Goal: Task Accomplishment & Management: Use online tool/utility

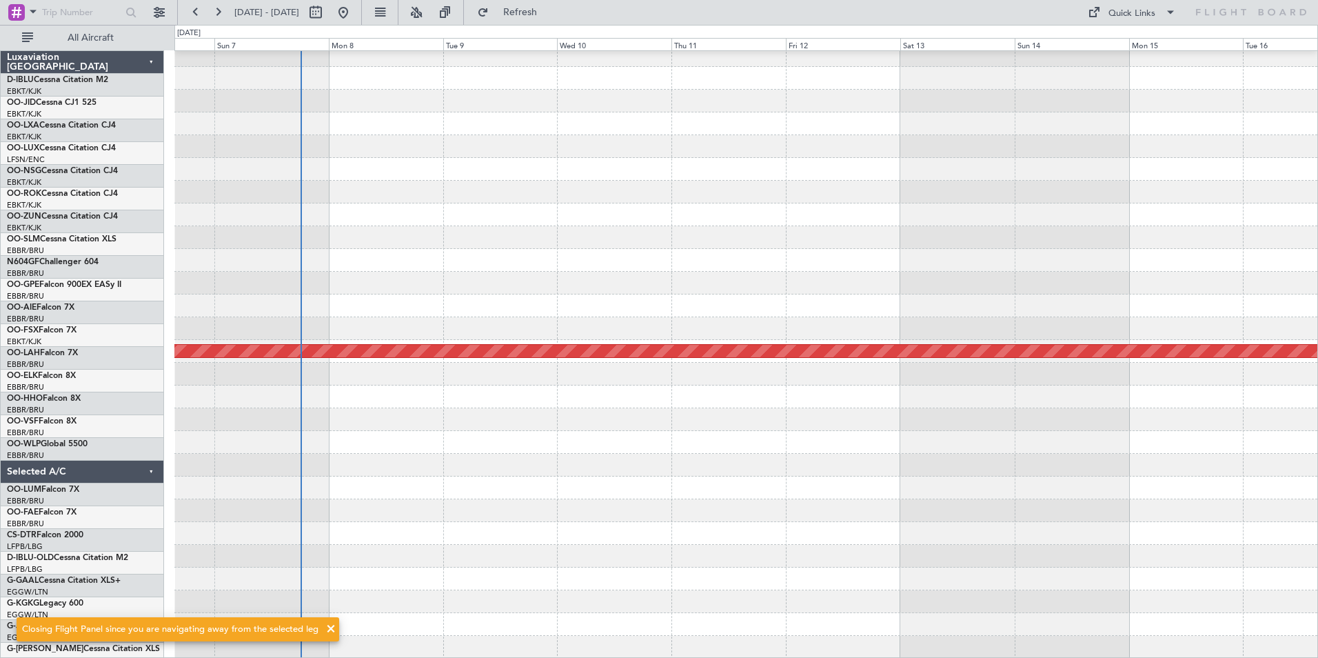
scroll to position [257, 0]
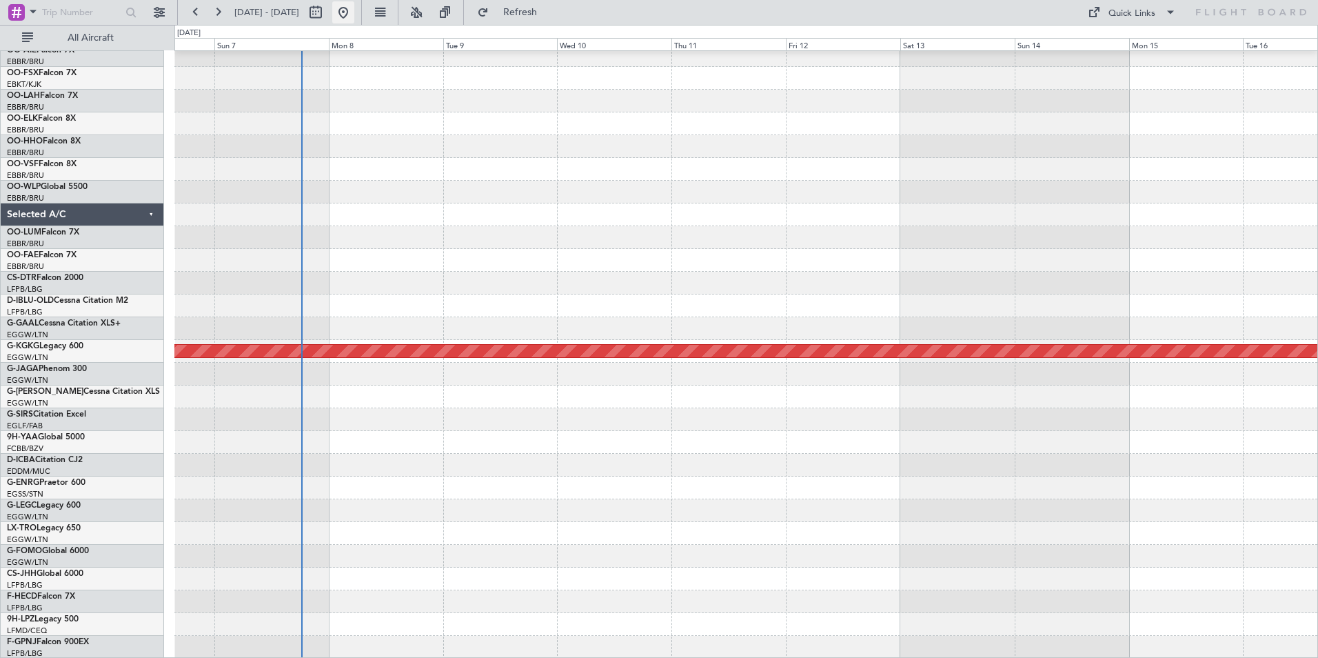
click at [354, 16] on button at bounding box center [343, 12] width 22 height 22
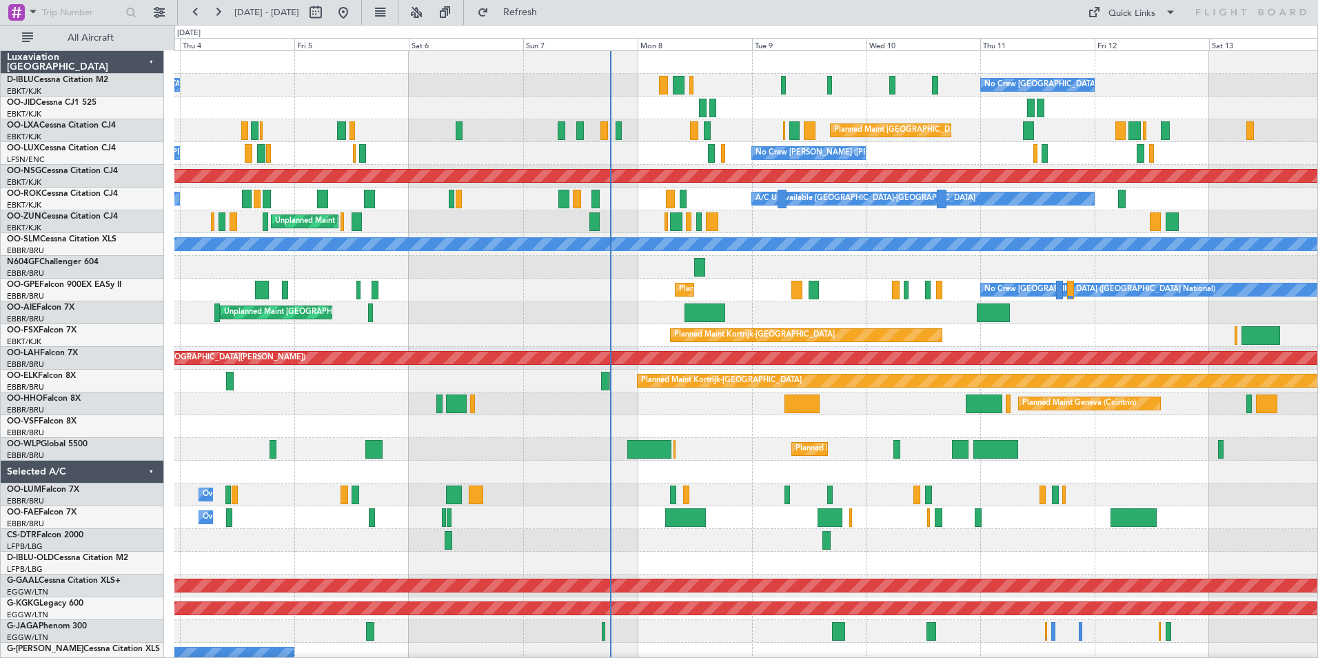
click at [705, 443] on div "No Crew [GEOGRAPHIC_DATA] ([GEOGRAPHIC_DATA] National) No Crew [GEOGRAPHIC_DATA…" at bounding box center [745, 517] width 1143 height 933
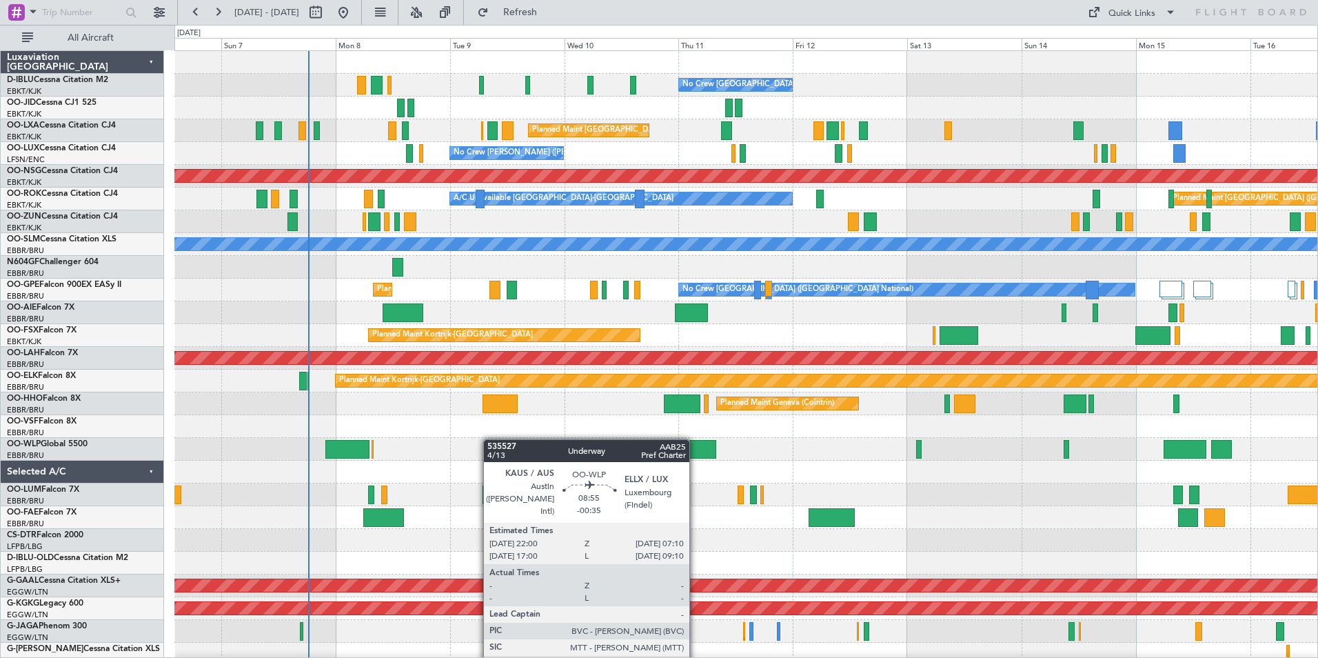
click at [324, 462] on div "No Crew Brussels (Brussels National) Planned Maint Brussels (Brussels National)…" at bounding box center [745, 506] width 1143 height 910
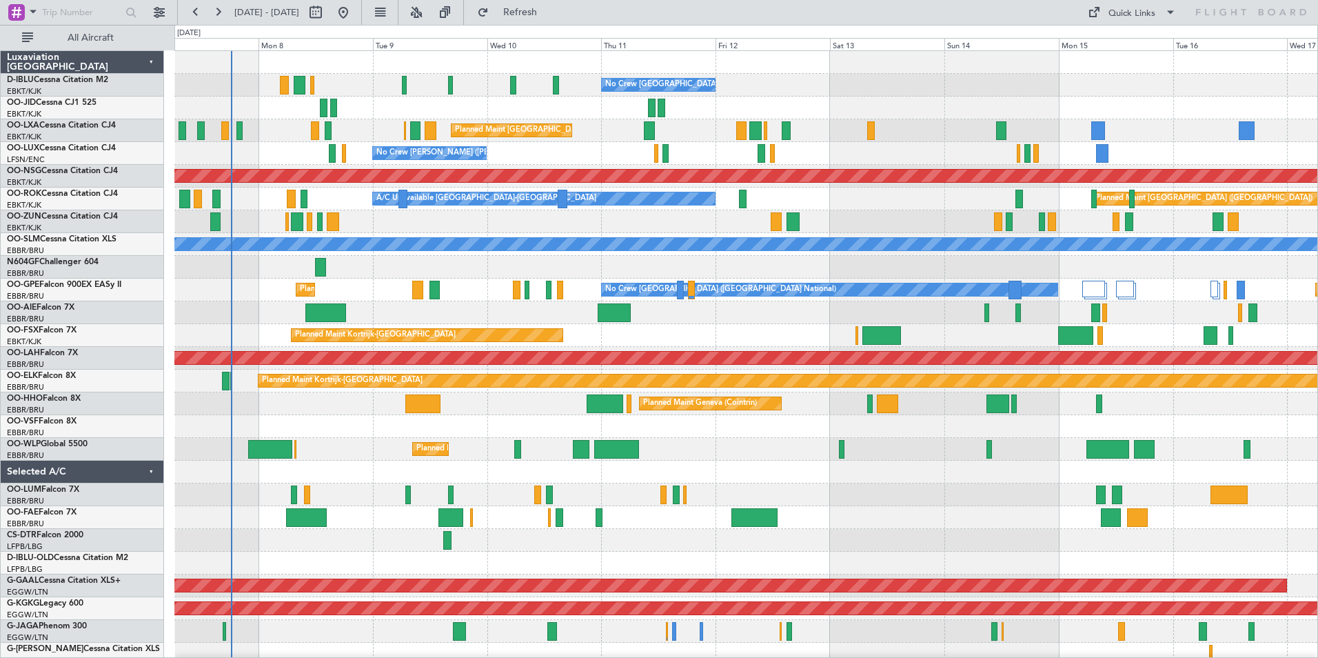
click at [732, 225] on div "Unplanned Maint [GEOGRAPHIC_DATA] ([GEOGRAPHIC_DATA])" at bounding box center [745, 221] width 1143 height 23
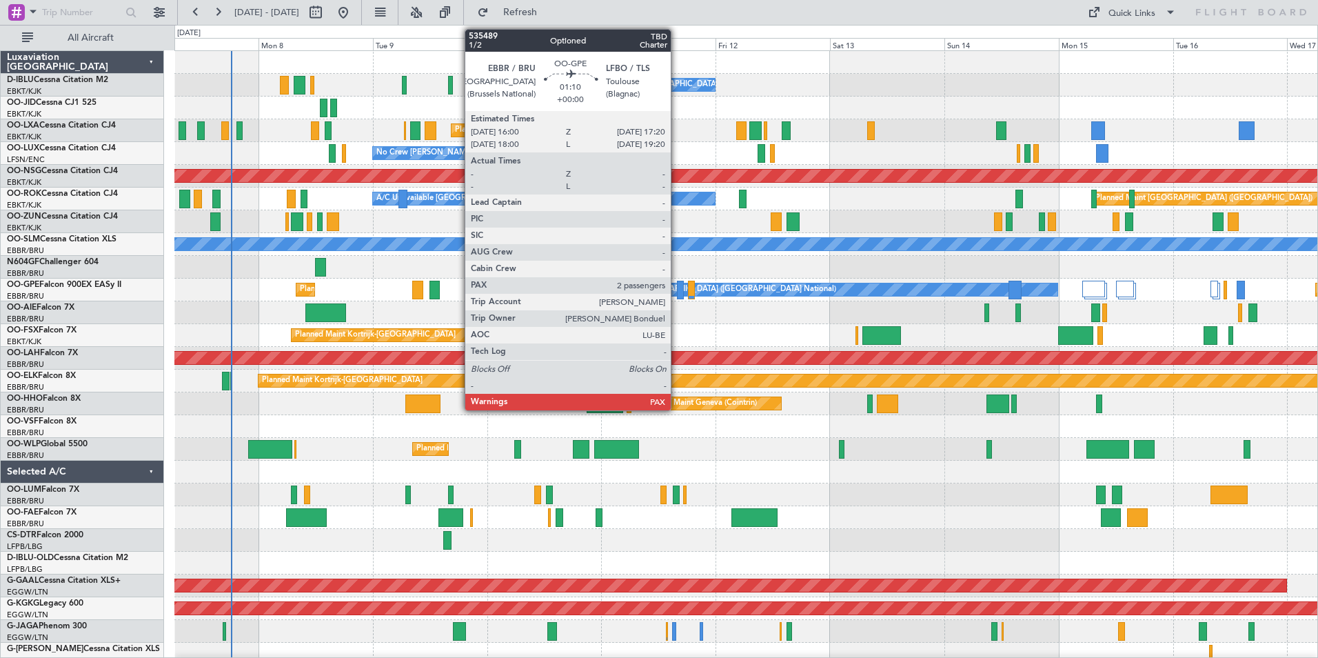
click at [680, 296] on div at bounding box center [680, 290] width 7 height 19
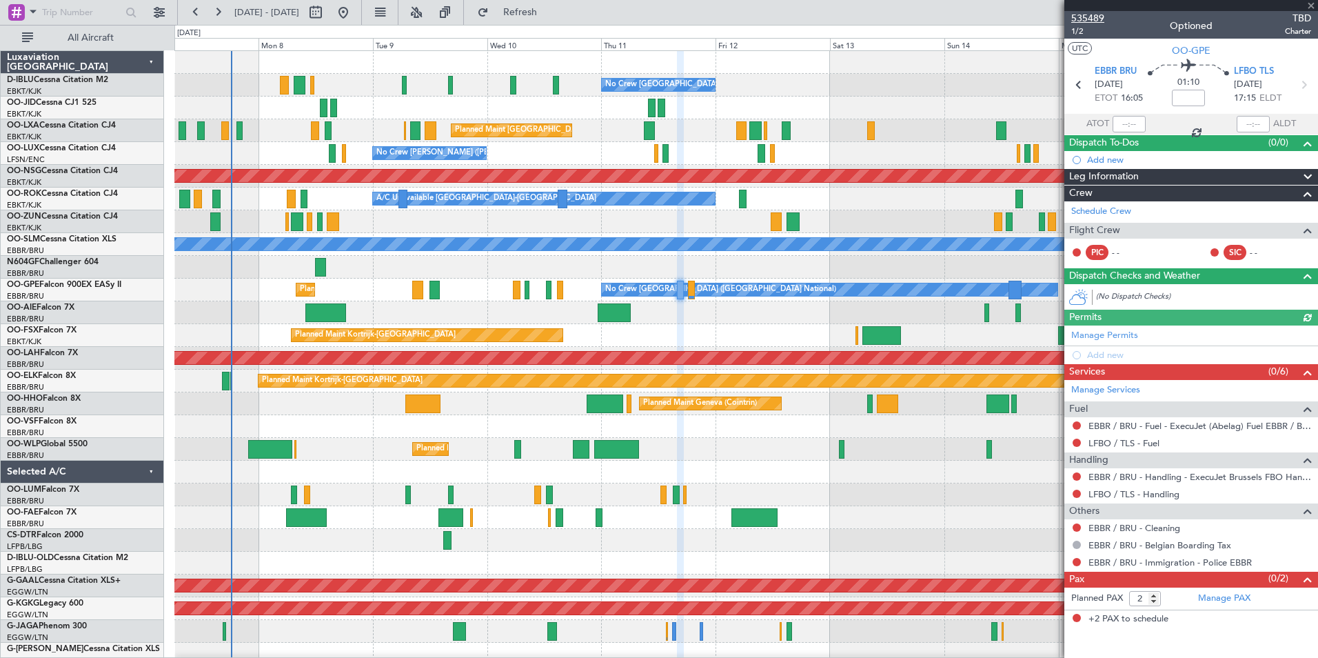
click at [1092, 14] on span "535489" at bounding box center [1087, 18] width 33 height 14
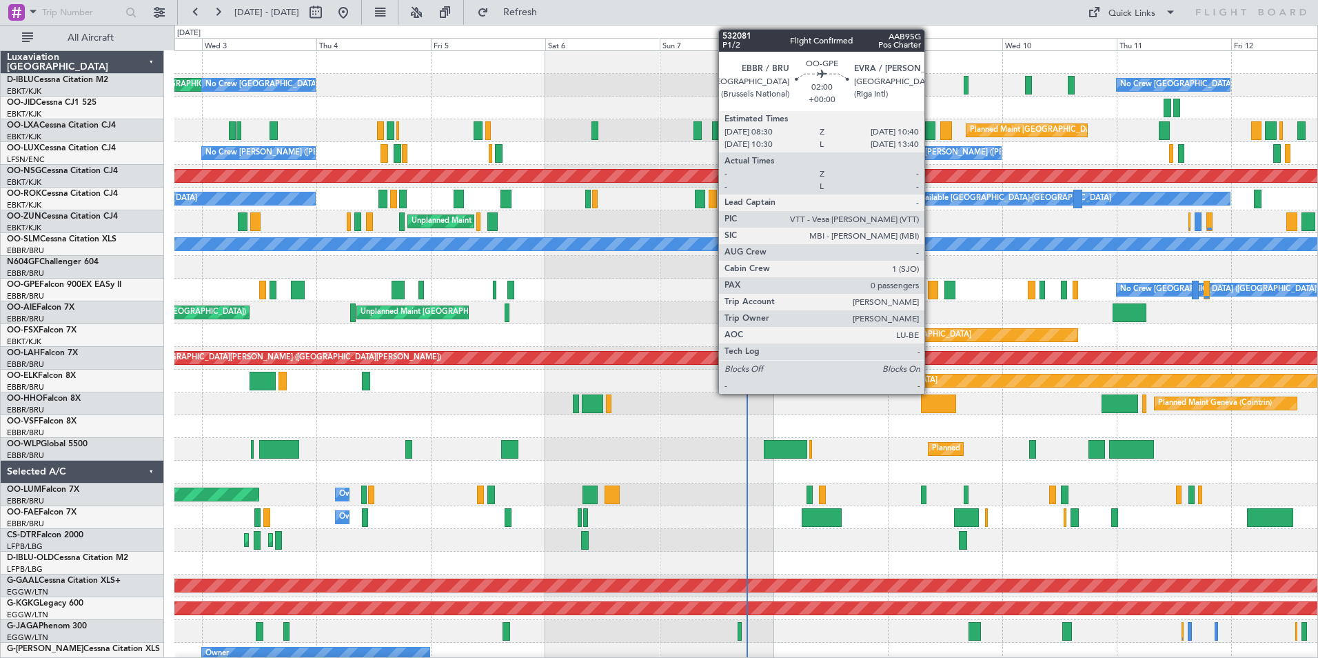
click at [558, 348] on div "No Crew [GEOGRAPHIC_DATA] ([GEOGRAPHIC_DATA] National) AOG Maint [GEOGRAPHIC_DA…" at bounding box center [745, 517] width 1143 height 933
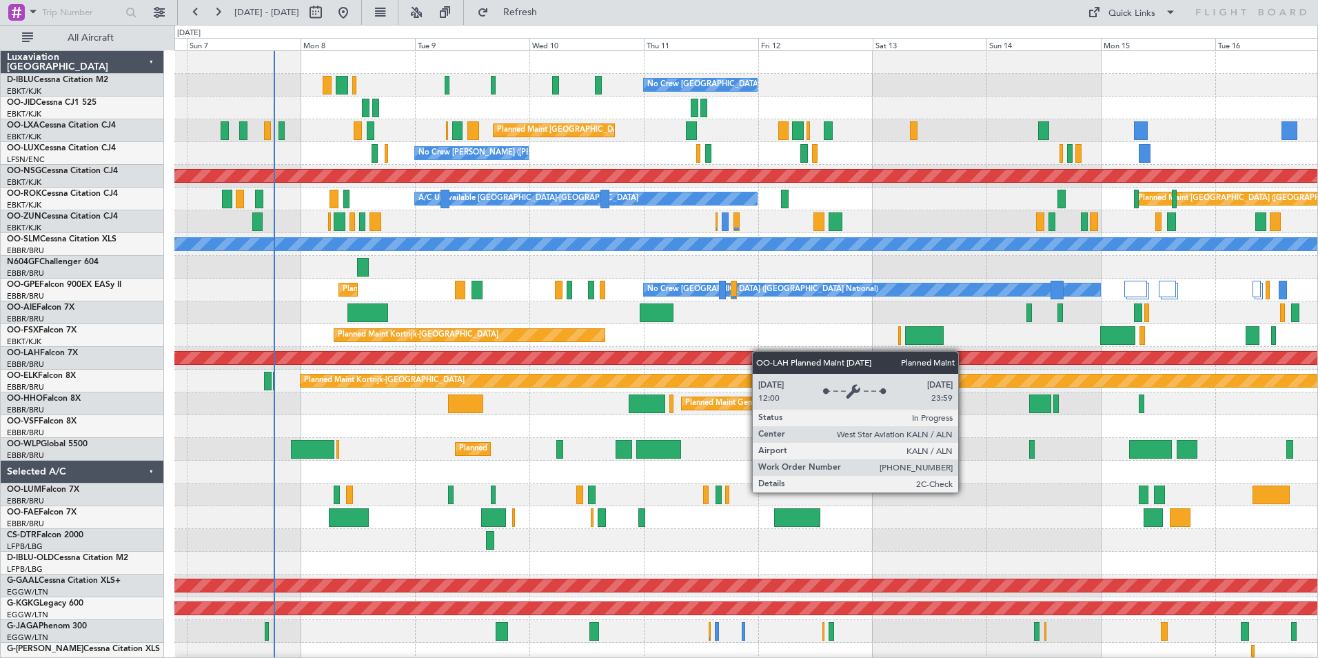
click at [725, 352] on div "No Crew [GEOGRAPHIC_DATA] ([GEOGRAPHIC_DATA] National) Planned Maint [GEOGRAPHI…" at bounding box center [745, 506] width 1143 height 910
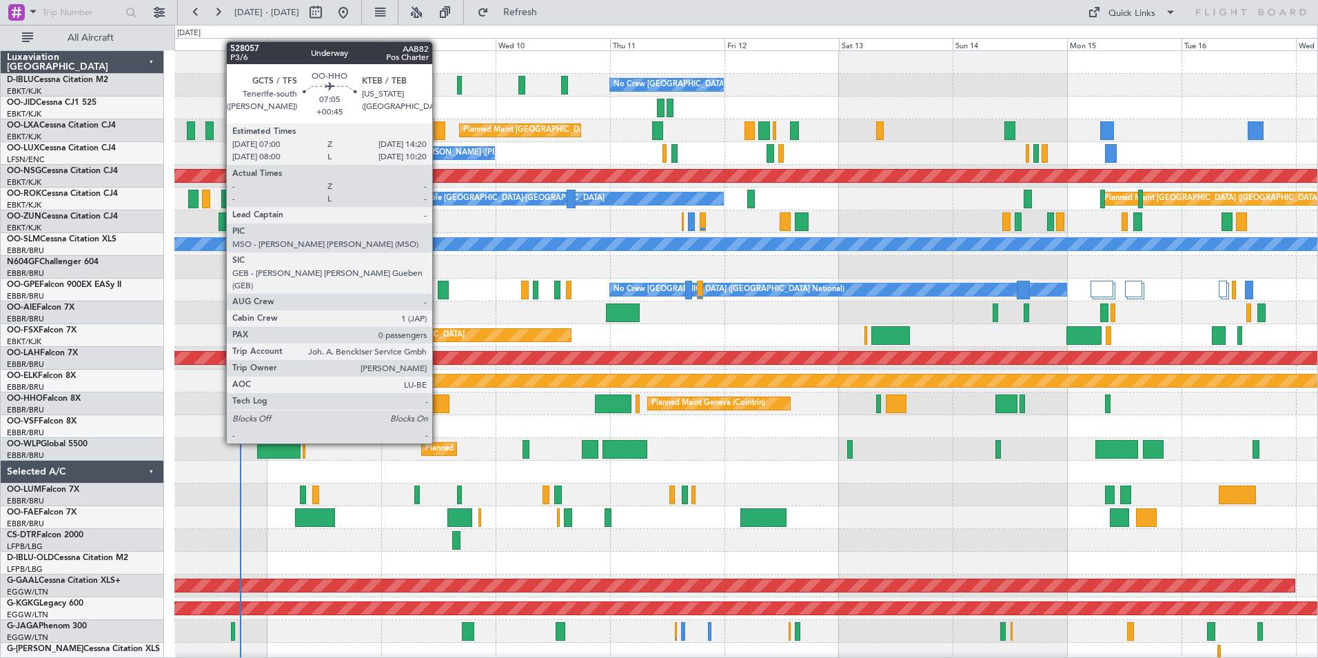
click at [438, 405] on div at bounding box center [431, 403] width 35 height 19
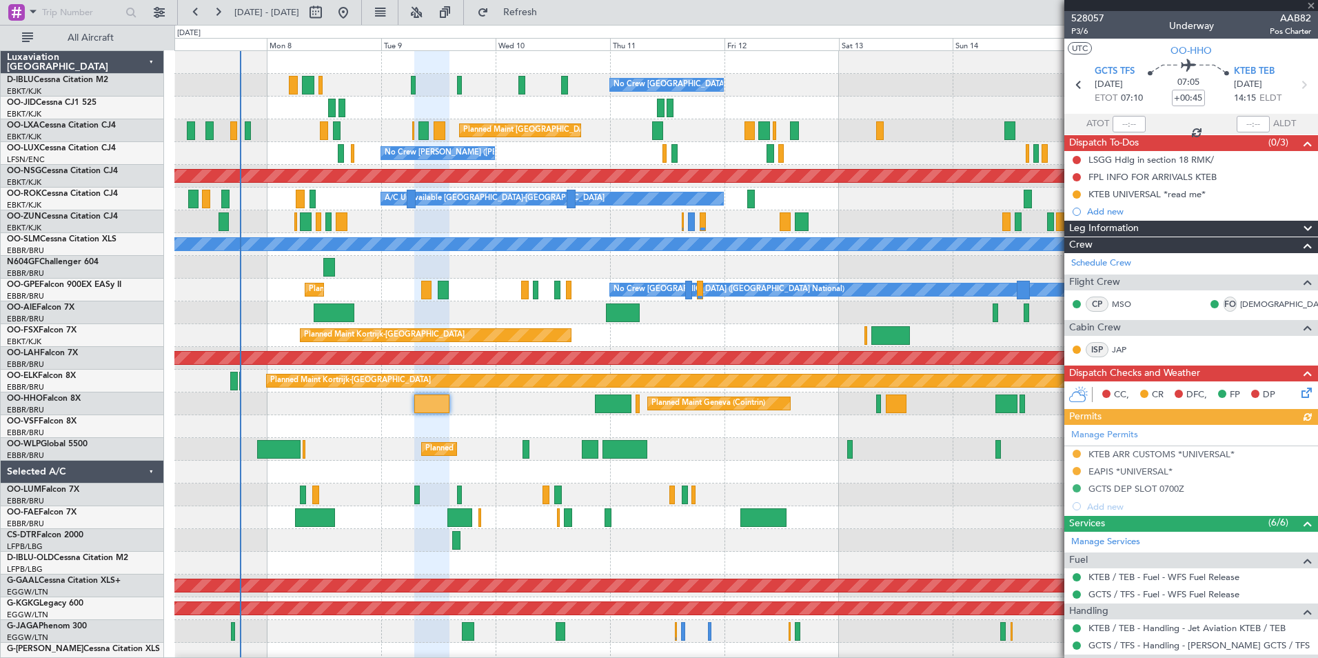
scroll to position [153, 0]
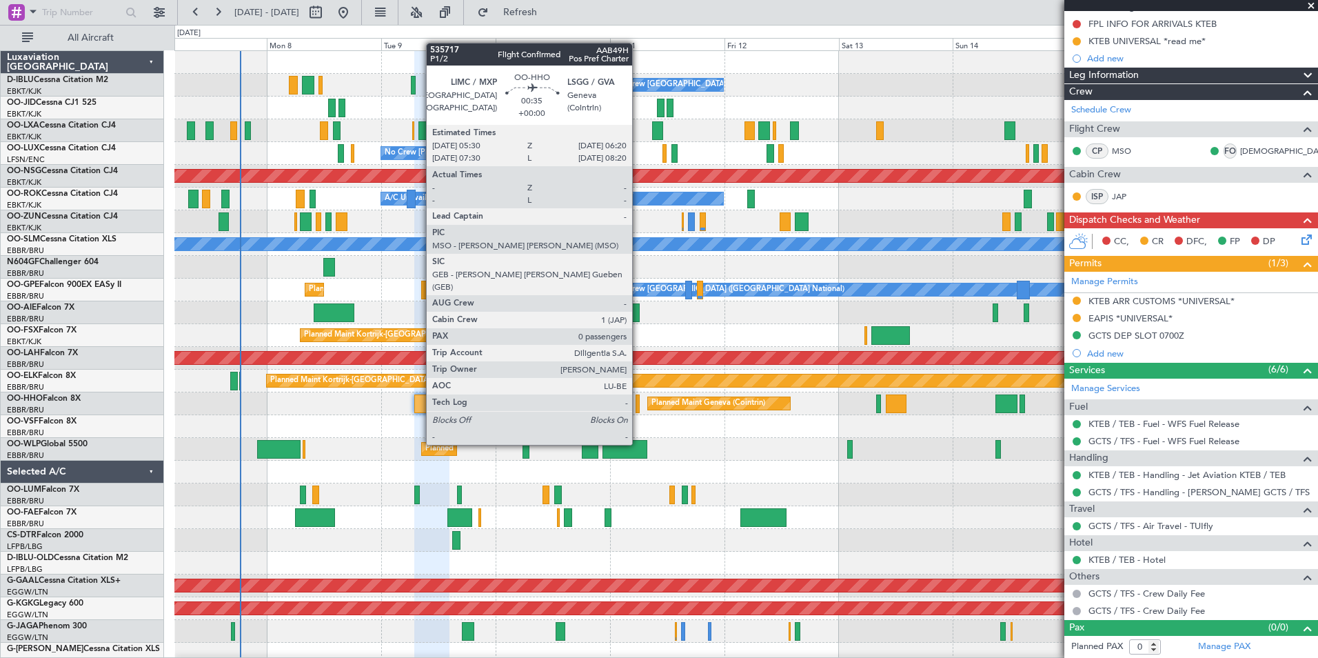
click at [638, 406] on div at bounding box center [638, 403] width 4 height 19
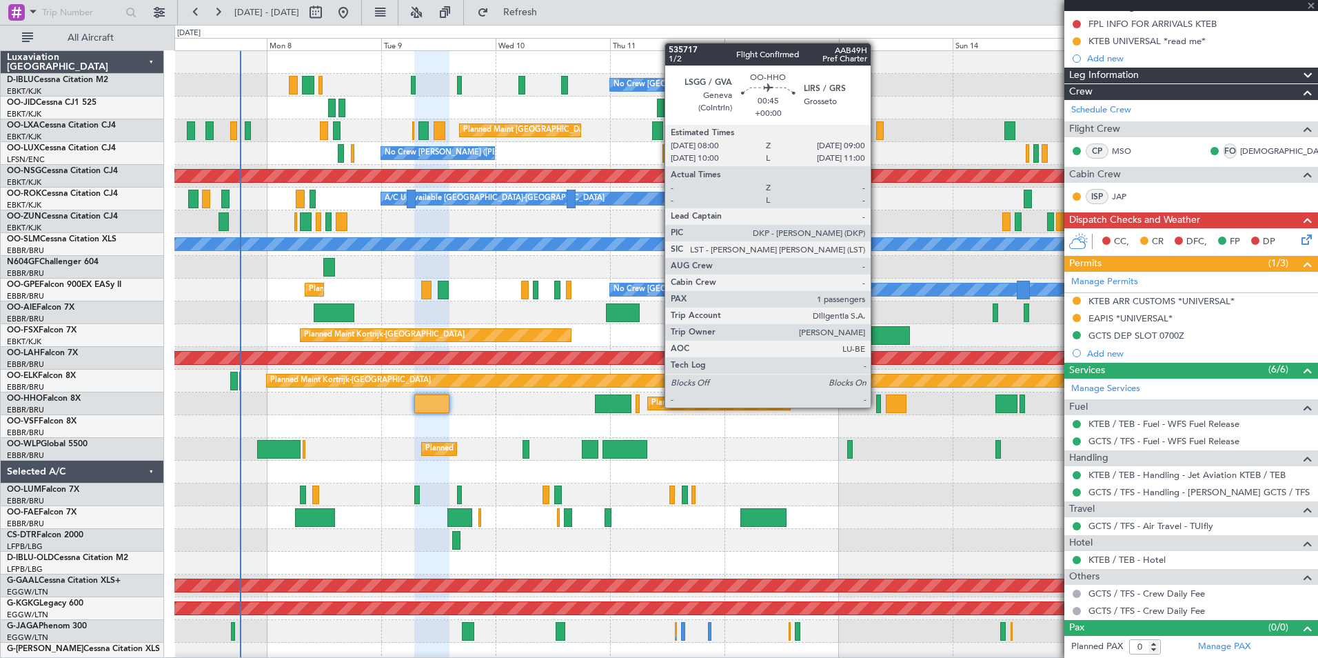
scroll to position [0, 0]
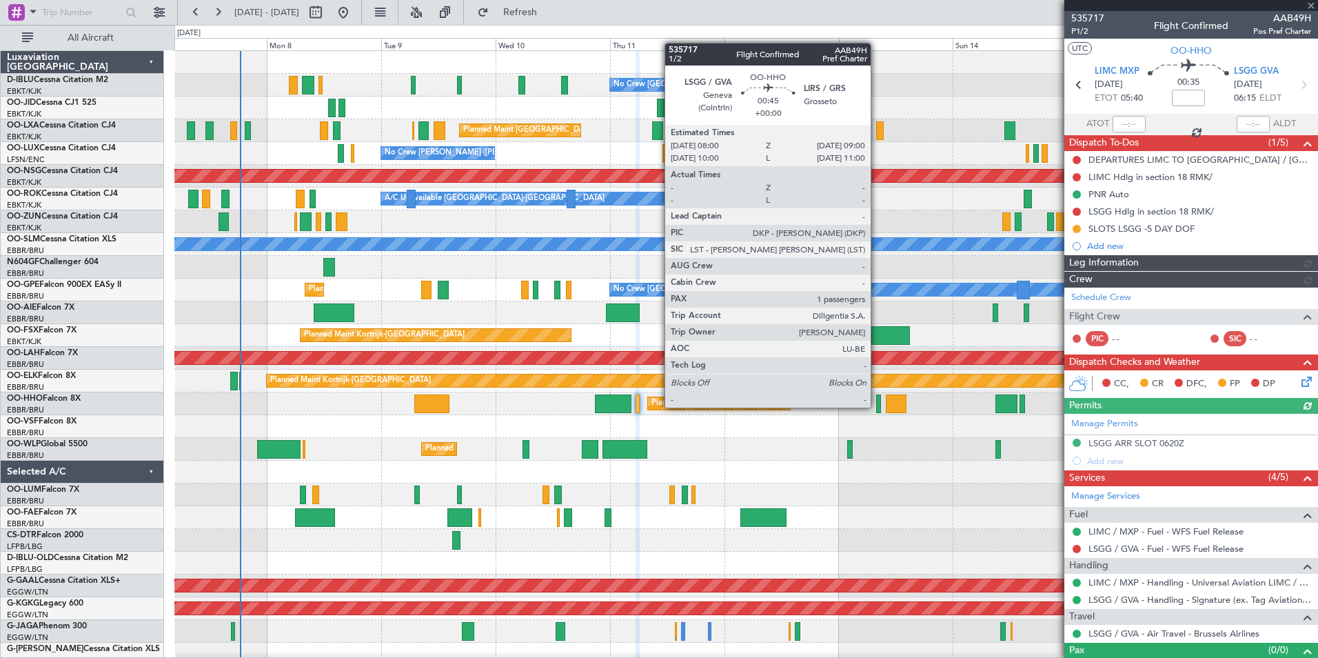
click at [877, 406] on div at bounding box center [878, 403] width 5 height 19
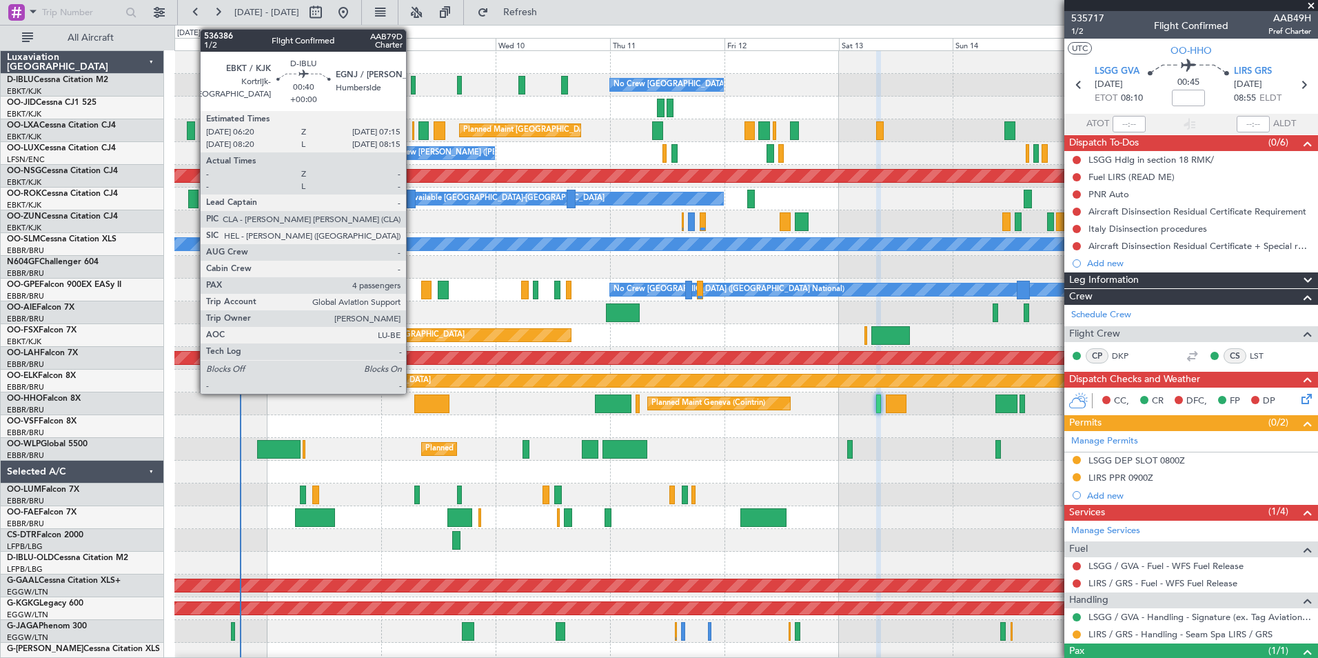
click at [412, 89] on div at bounding box center [413, 85] width 5 height 19
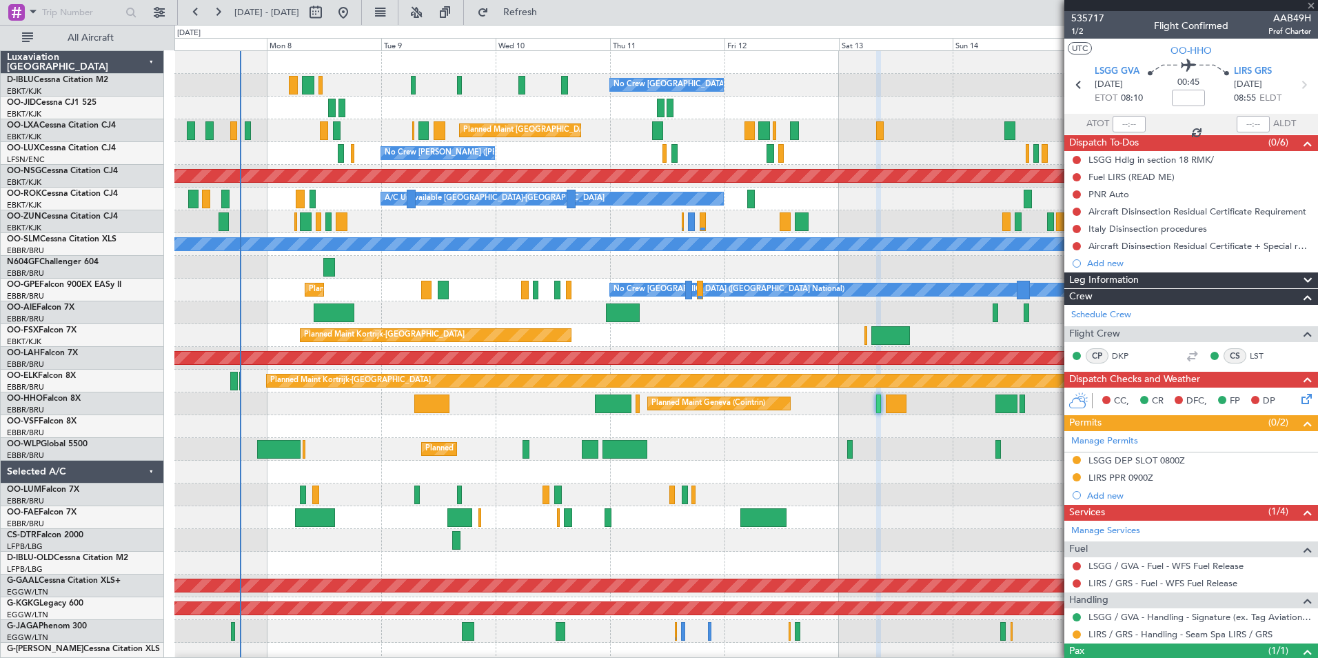
type input "4"
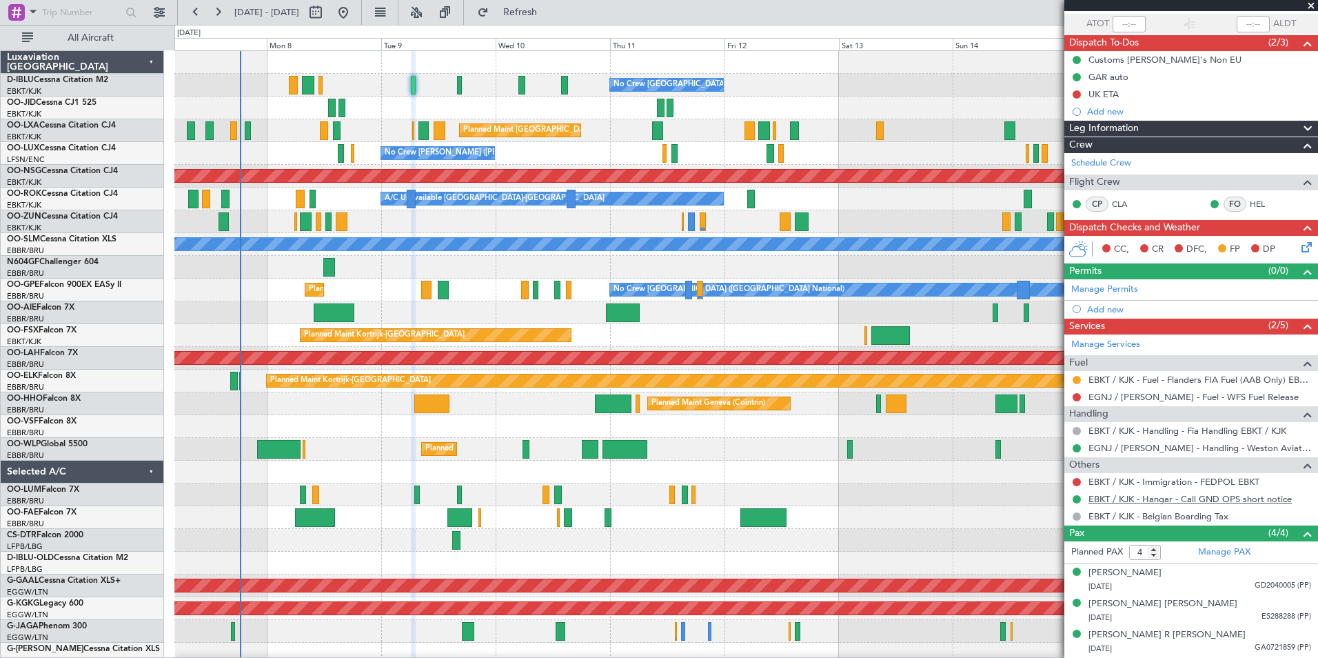
scroll to position [130, 0]
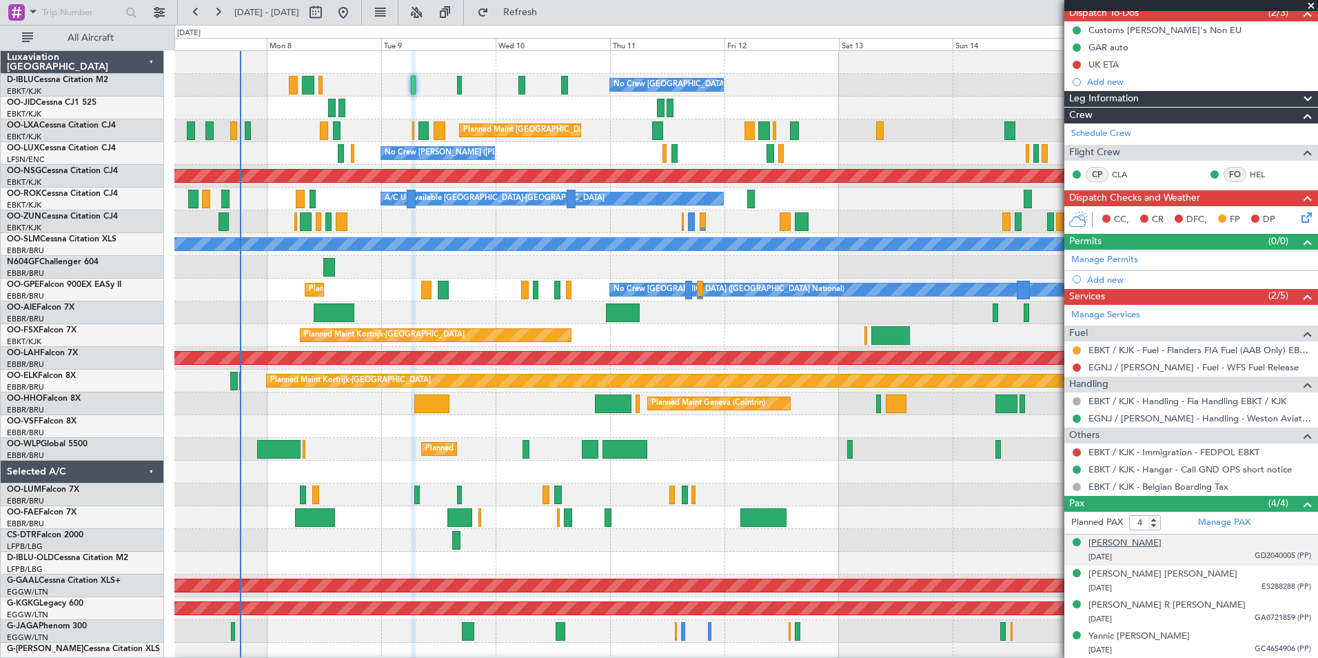
click at [1129, 538] on div "[PERSON_NAME]" at bounding box center [1125, 543] width 73 height 14
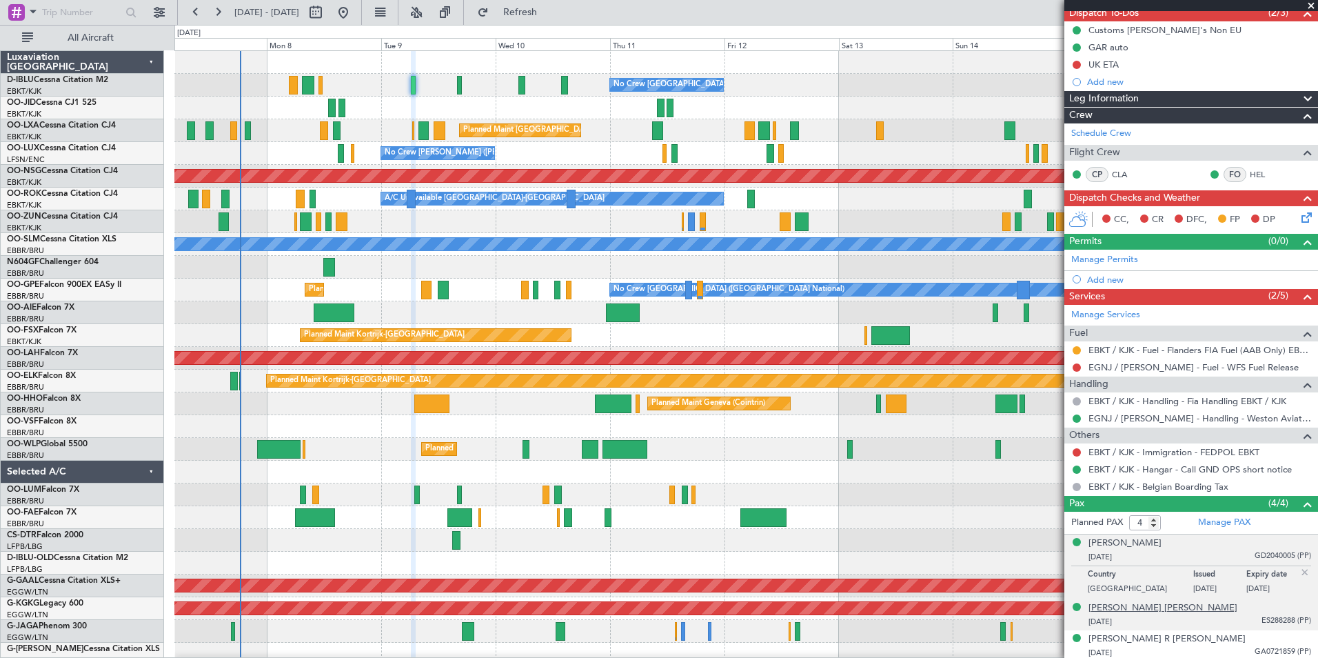
click at [1169, 612] on div "[PERSON_NAME] [PERSON_NAME]" at bounding box center [1163, 608] width 149 height 14
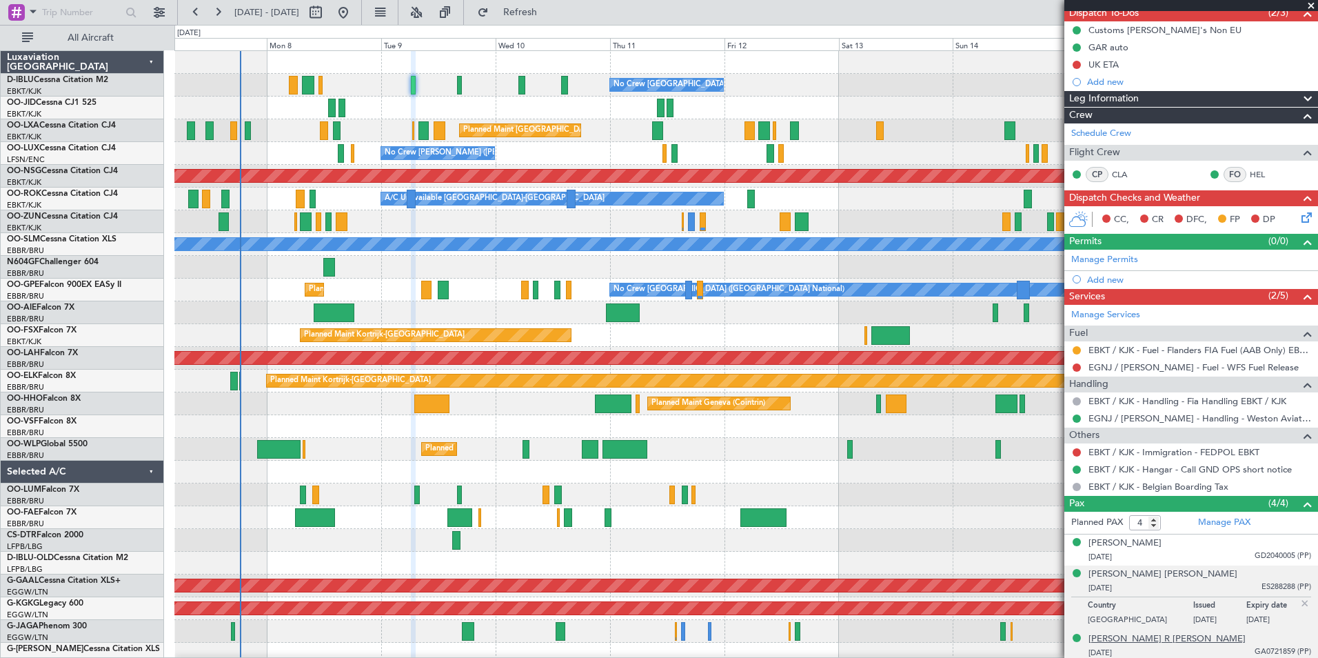
click at [1138, 634] on div "[PERSON_NAME] R [PERSON_NAME]" at bounding box center [1167, 639] width 157 height 14
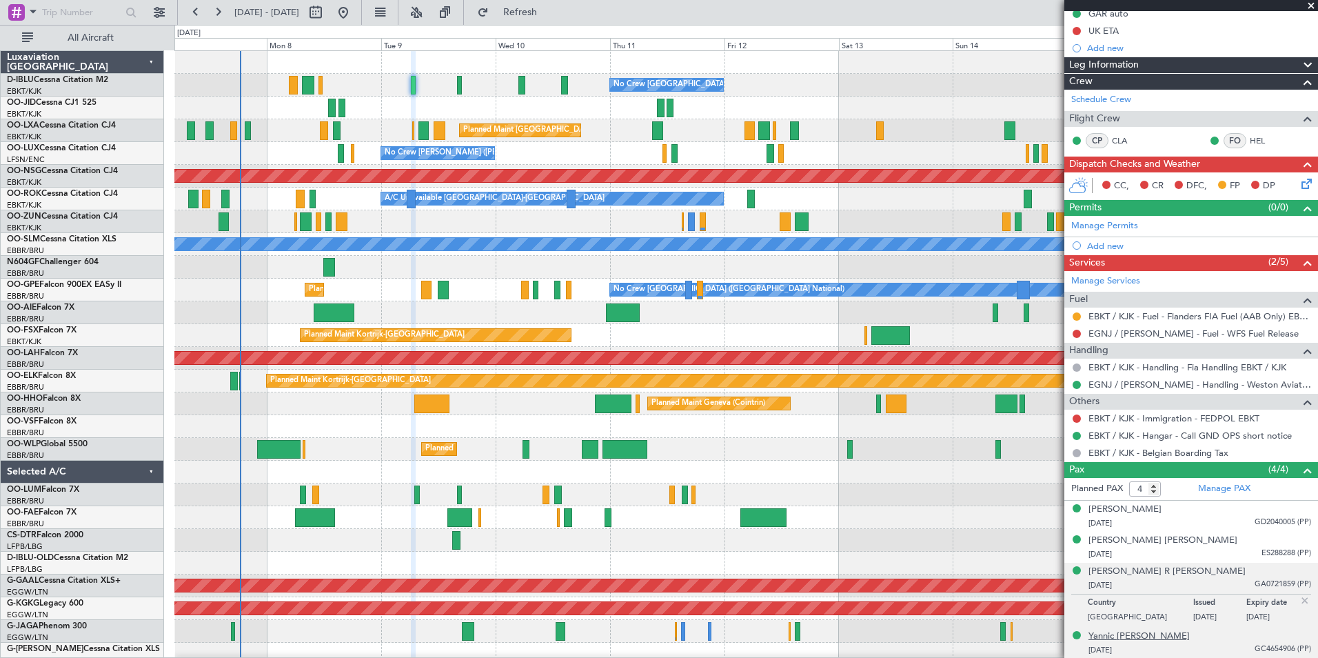
click at [1157, 636] on div "Yannic [PERSON_NAME]" at bounding box center [1139, 636] width 101 height 14
